Goal: Task Accomplishment & Management: Manage account settings

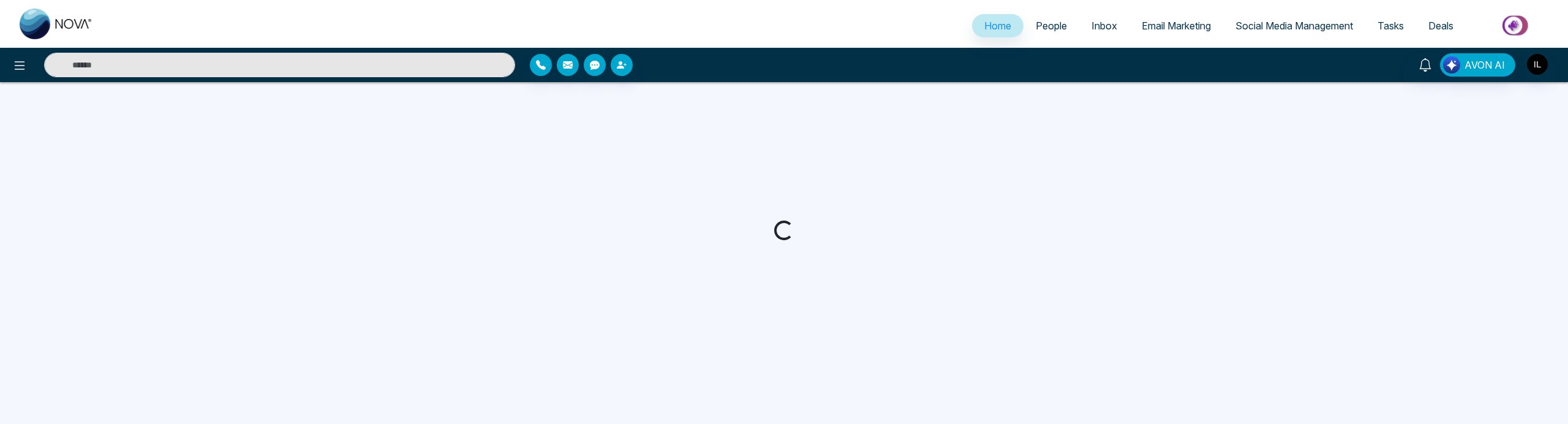
select select "*"
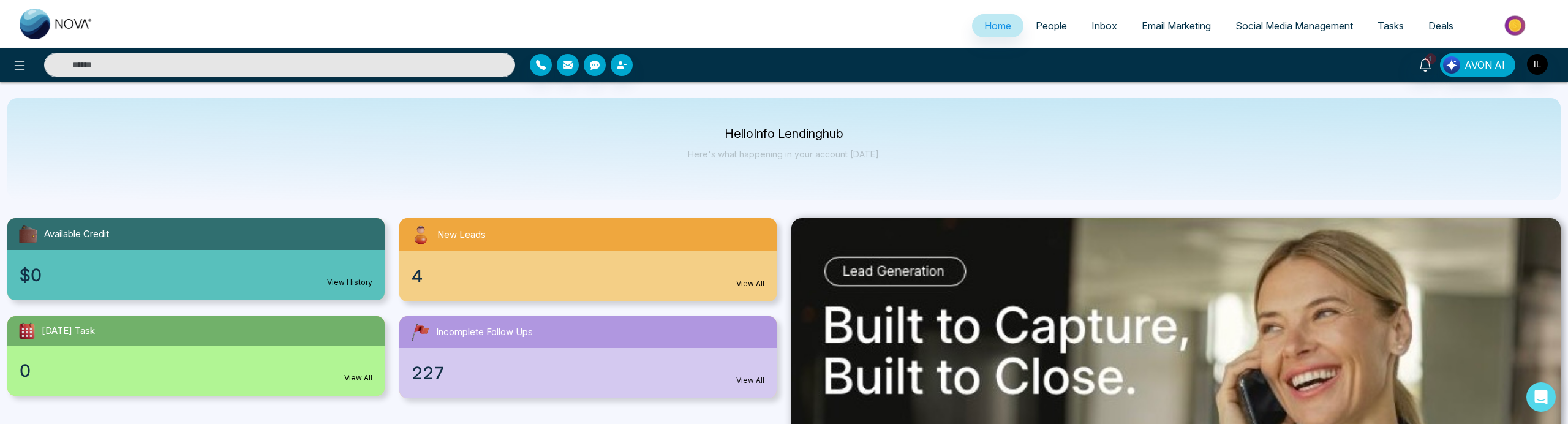
drag, startPoint x: 1031, startPoint y: 33, endPoint x: 997, endPoint y: 86, distance: 63.0
click at [1032, 33] on link "People" at bounding box center [1052, 26] width 56 height 24
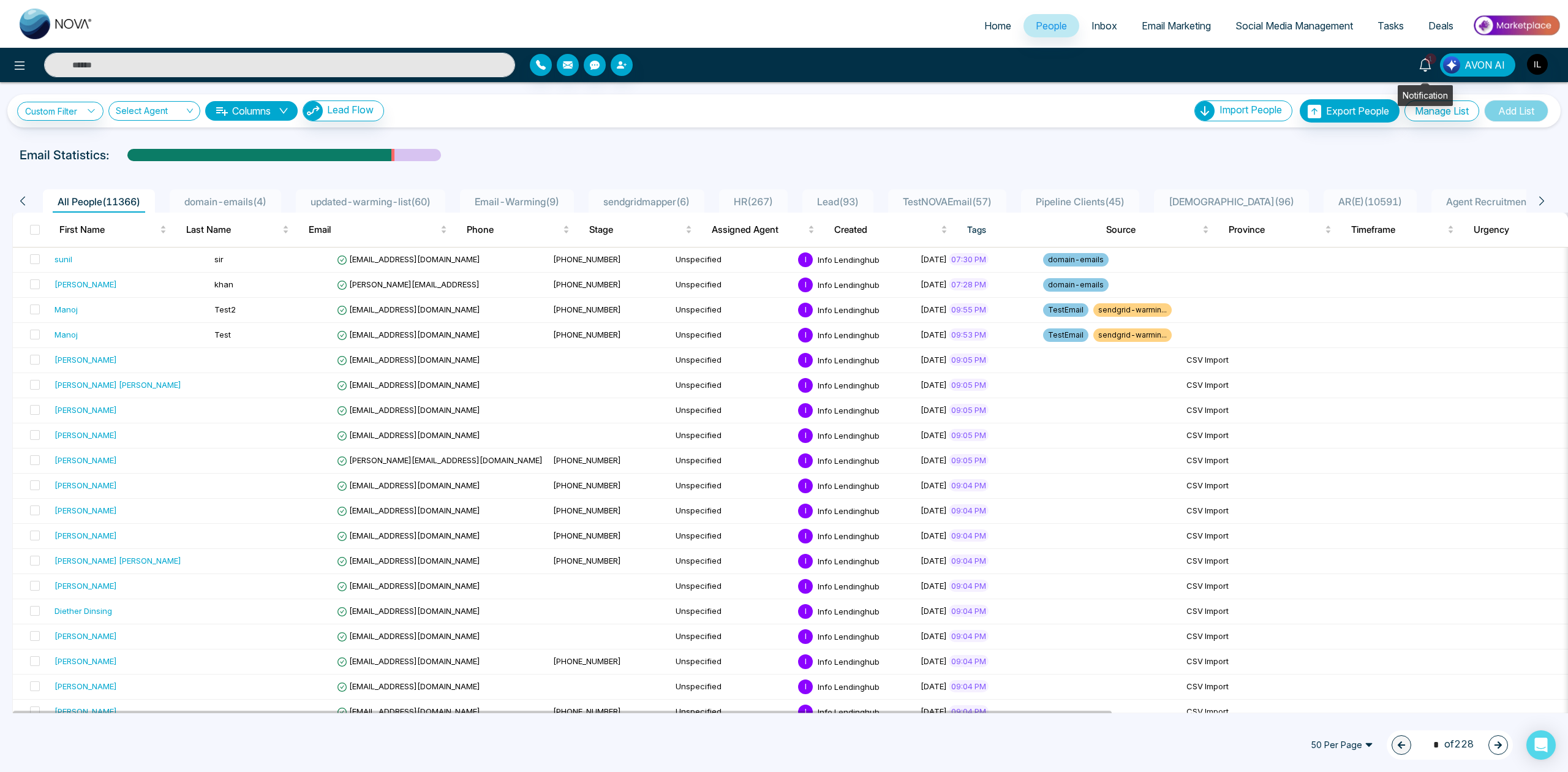
click at [1425, 67] on icon at bounding box center [1425, 65] width 14 height 14
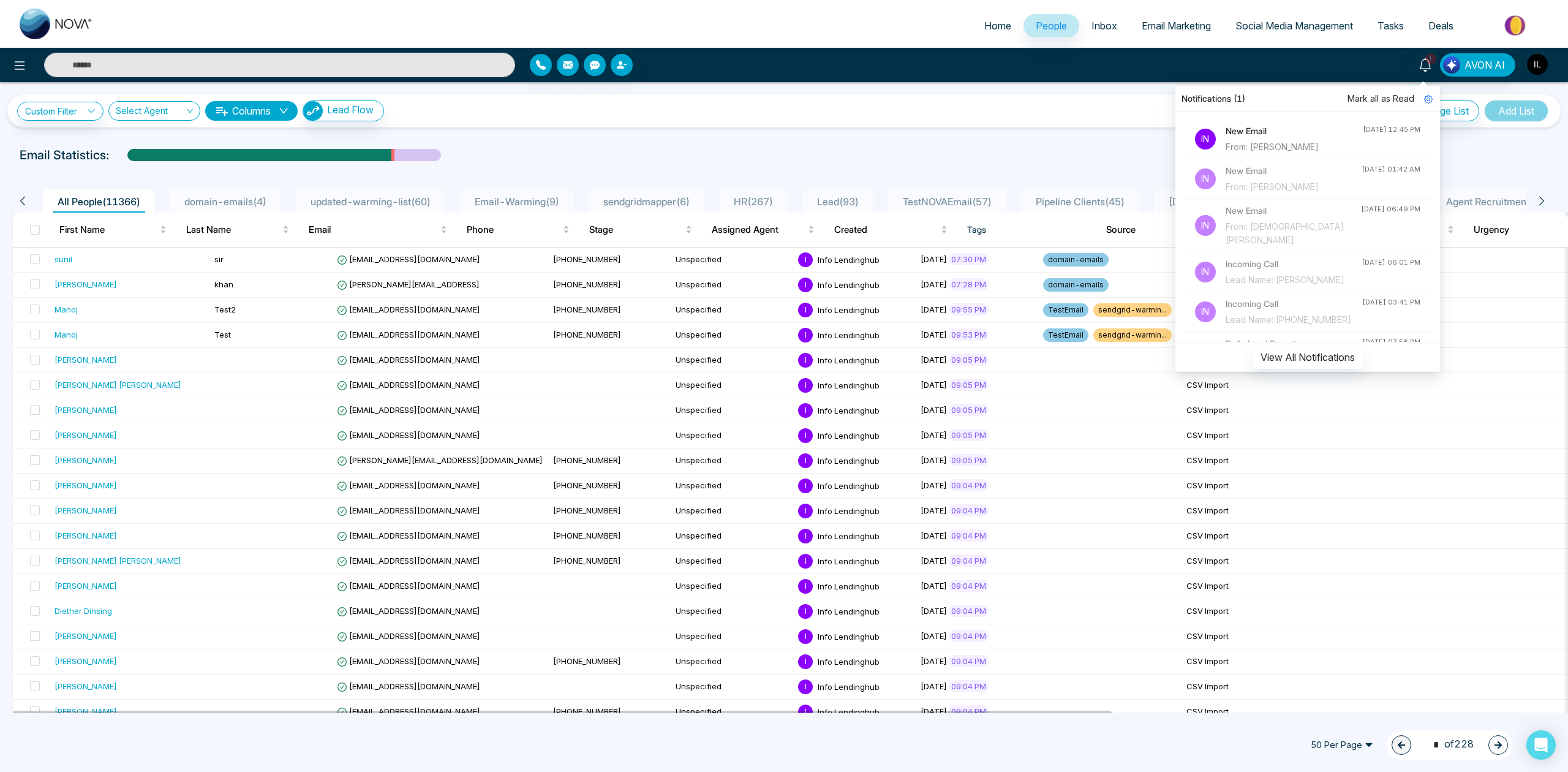
click at [1533, 63] on img "button" at bounding box center [1538, 64] width 21 height 21
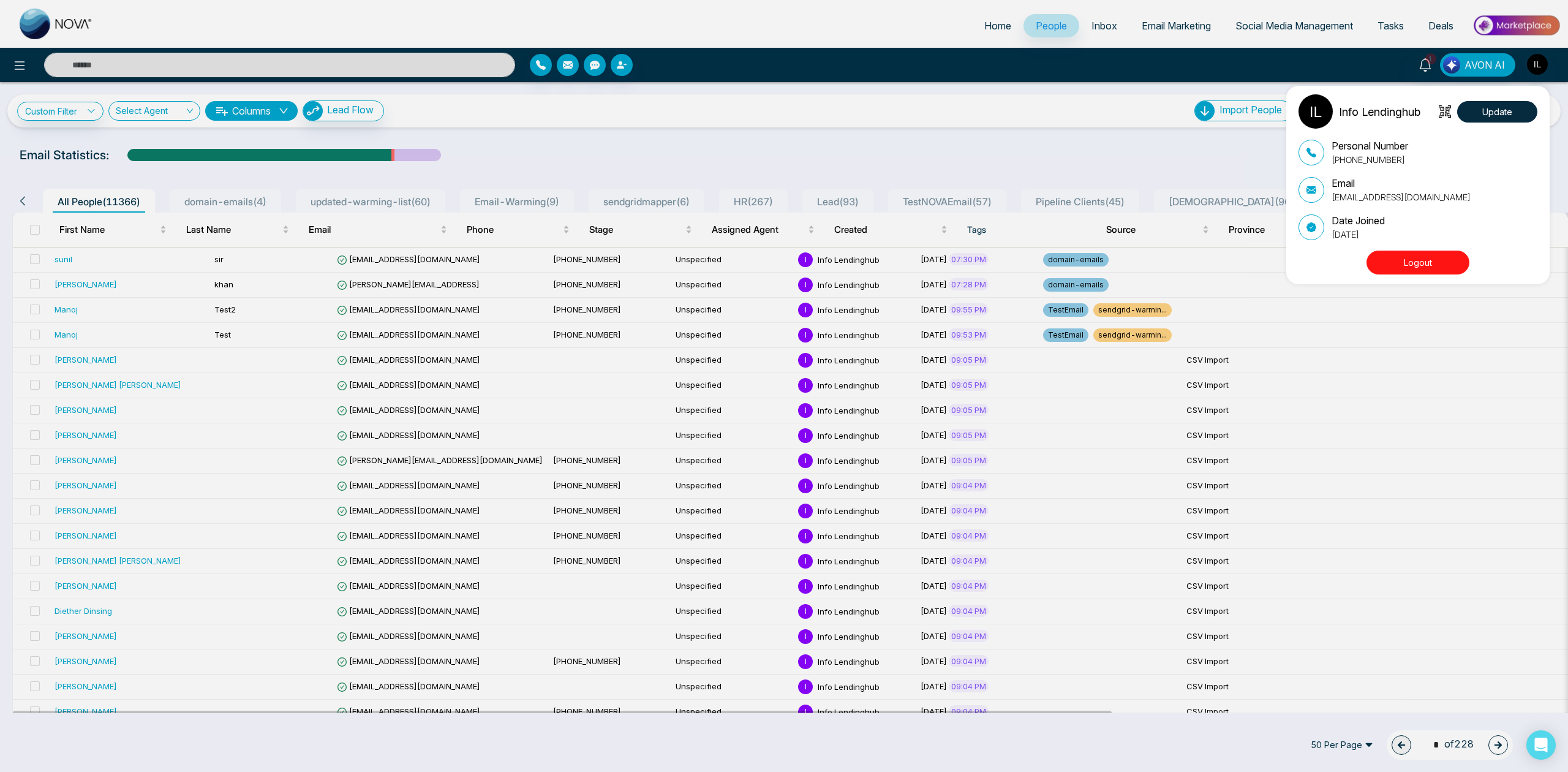
click at [1422, 259] on button "Logout" at bounding box center [1418, 262] width 103 height 24
